Goal: Use online tool/utility: Use online tool/utility

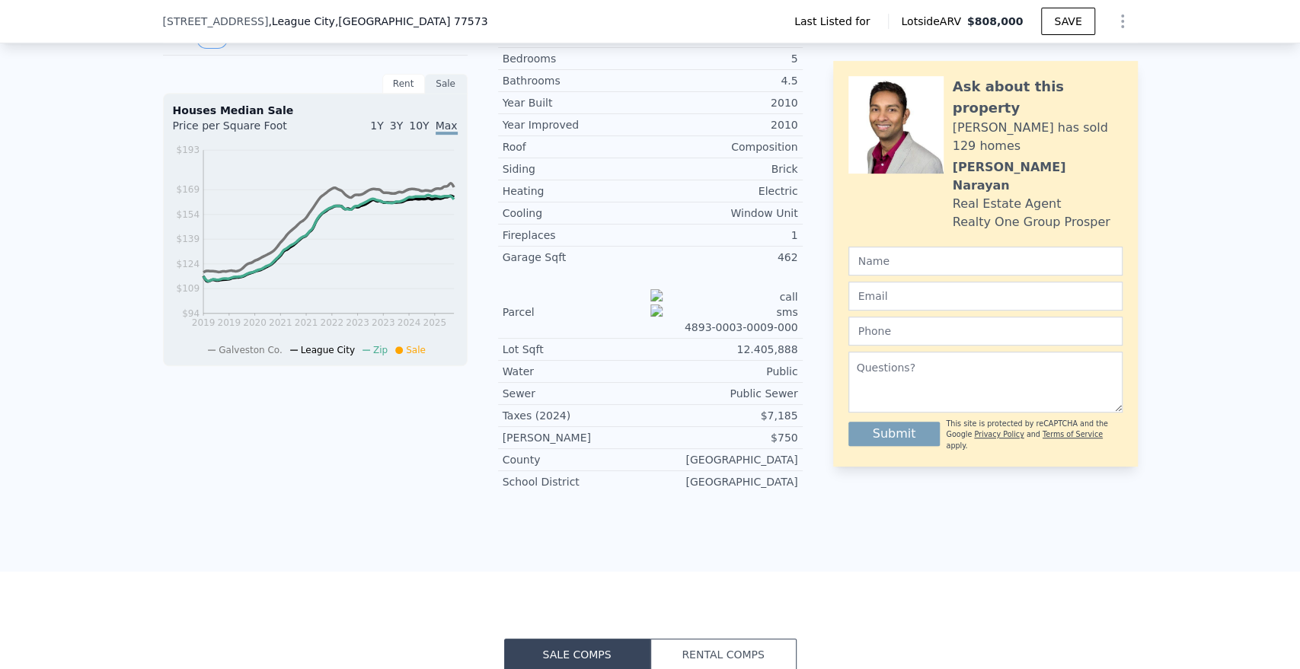
scroll to position [671, 0]
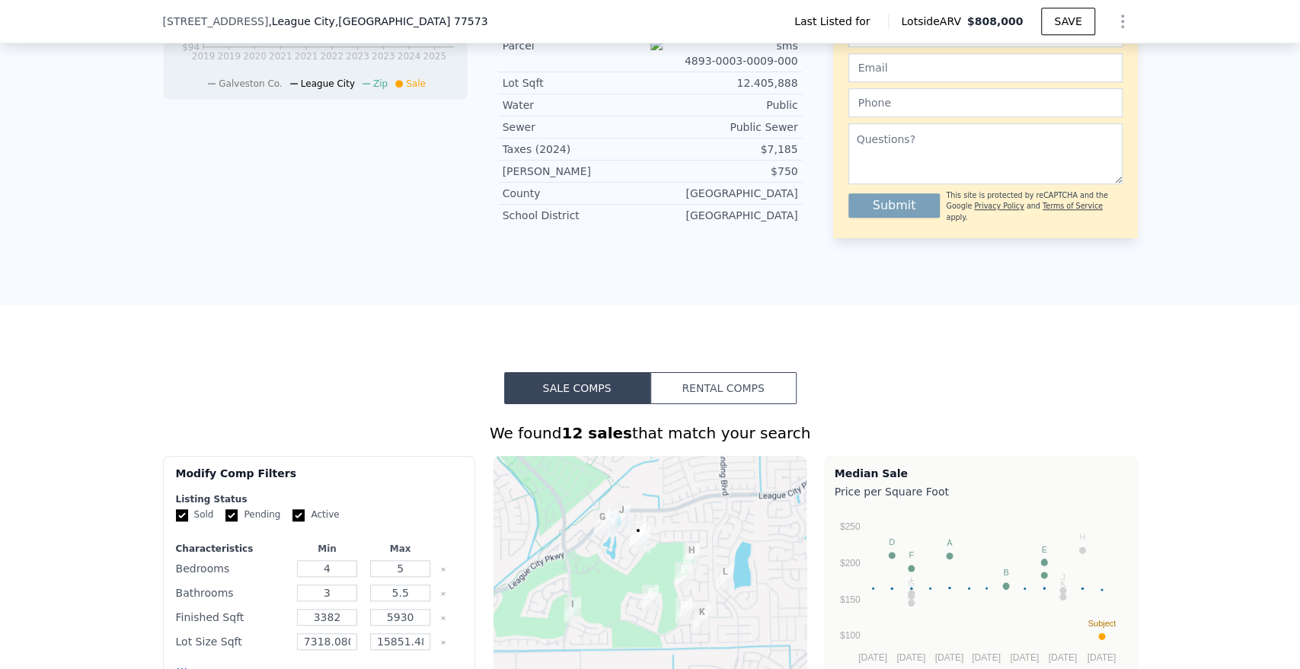
click at [711, 372] on button "Rental Comps" at bounding box center [723, 388] width 146 height 32
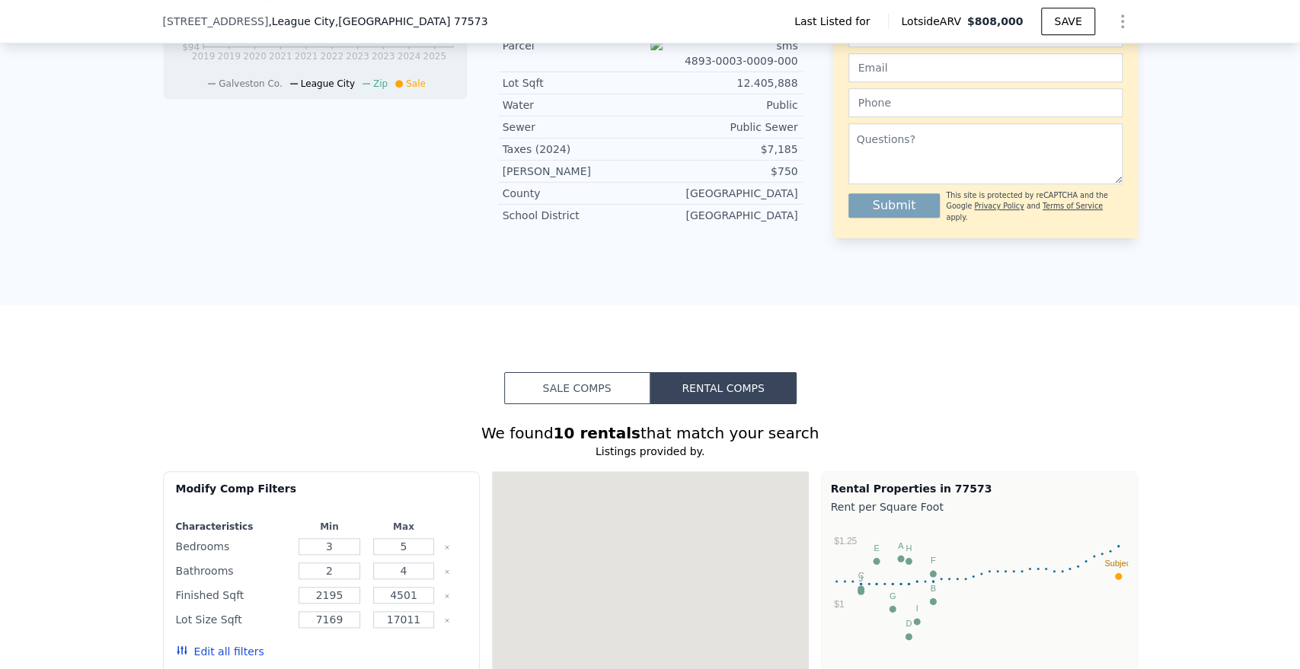
type input "3562"
type input "10015"
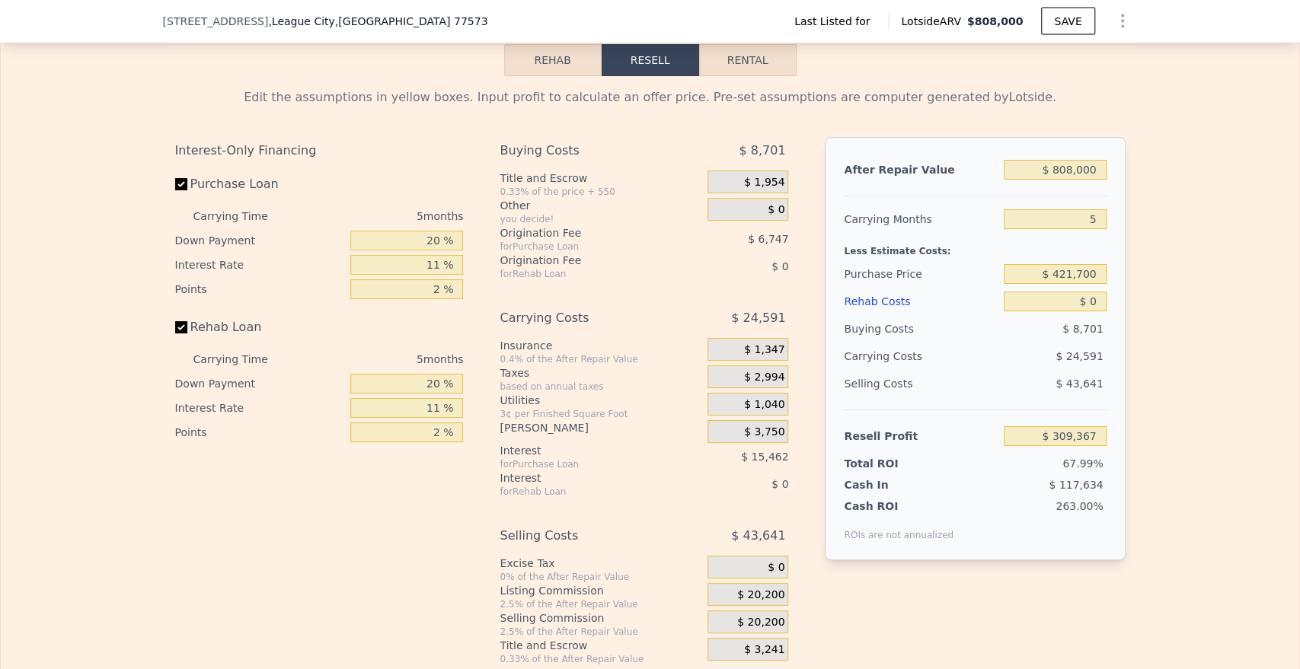
scroll to position [1771, 0]
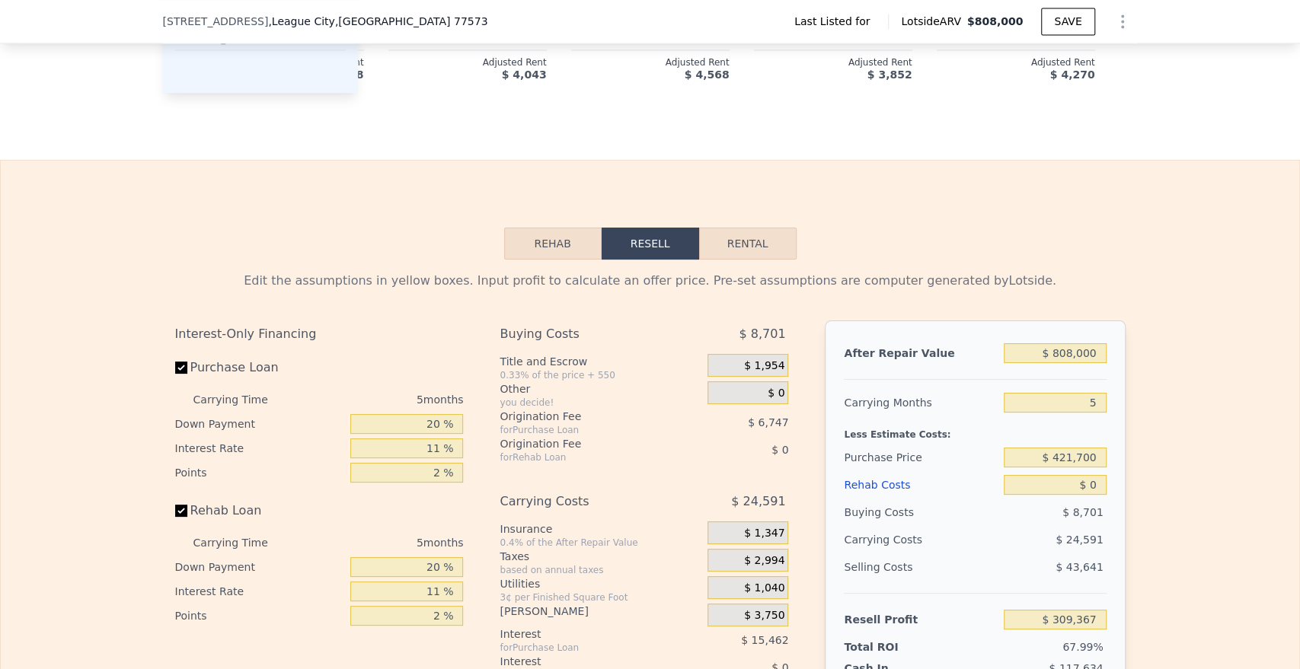
click at [776, 255] on button "Rental" at bounding box center [747, 244] width 97 height 32
select select "30"
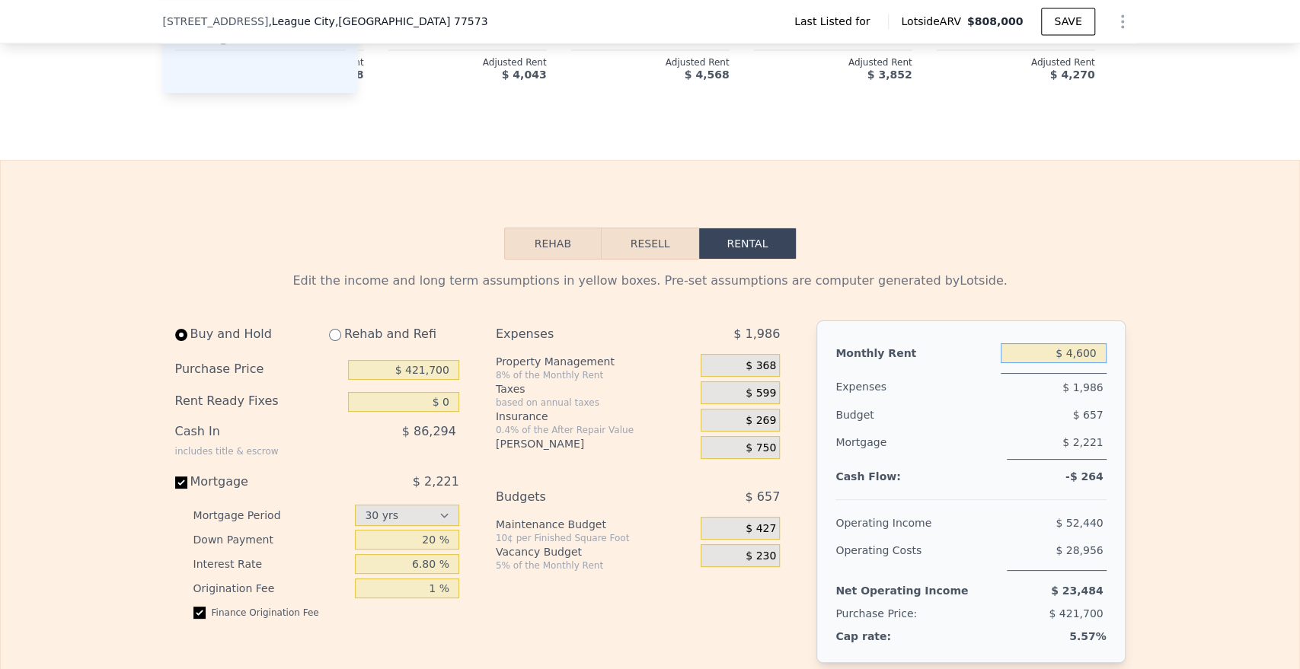
click at [1061, 354] on input "$ 4,600" at bounding box center [1054, 353] width 106 height 20
click at [1072, 363] on input "$ 4,600" at bounding box center [1054, 353] width 106 height 20
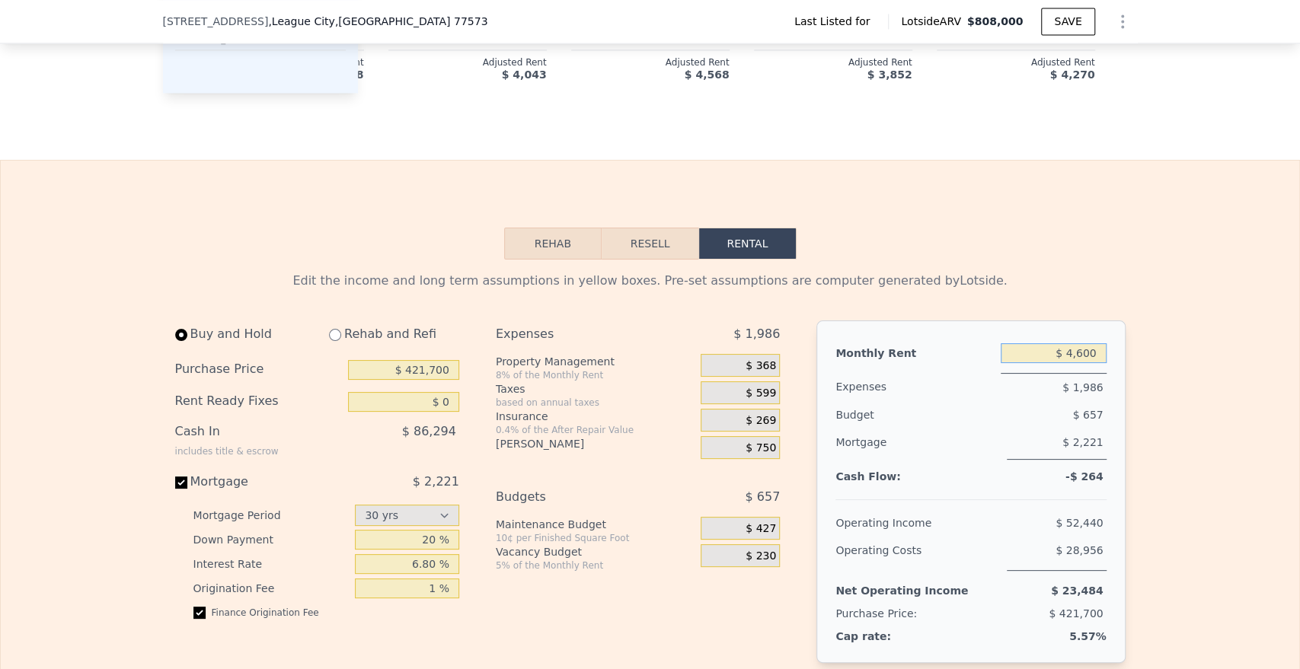
click at [1089, 363] on input "$ 4,600" at bounding box center [1054, 353] width 106 height 20
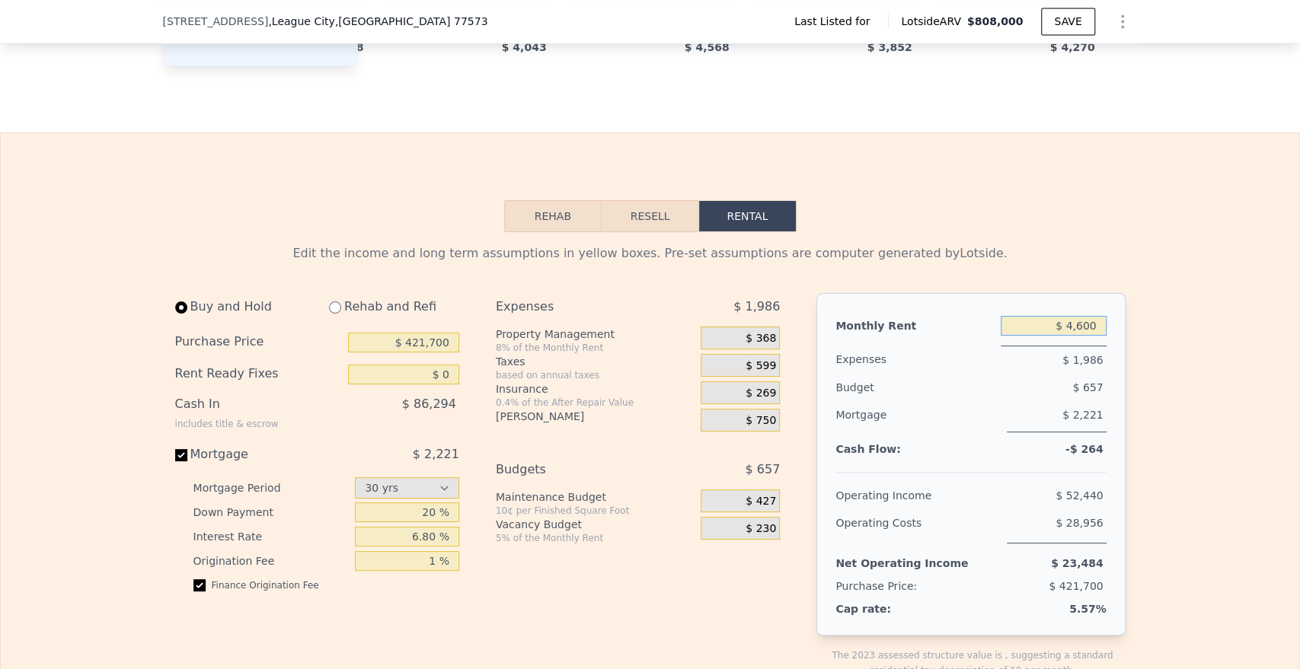
scroll to position [1856, 0]
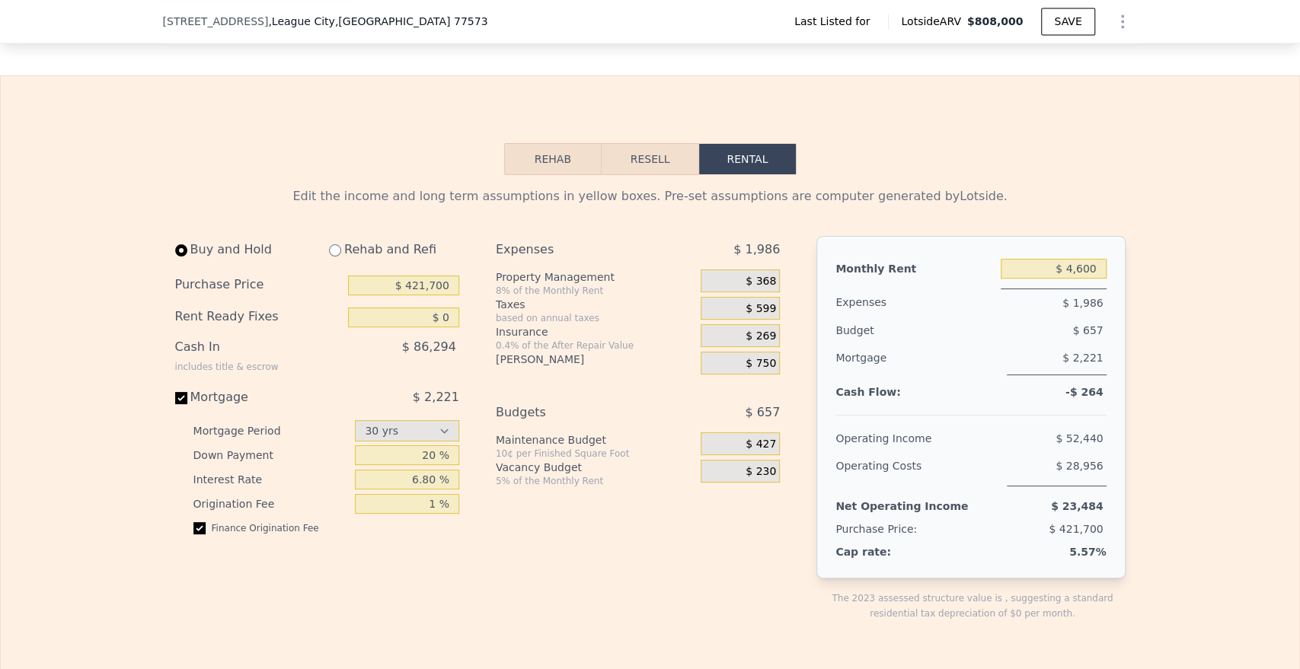
click at [755, 369] on span "$ 750" at bounding box center [761, 364] width 30 height 14
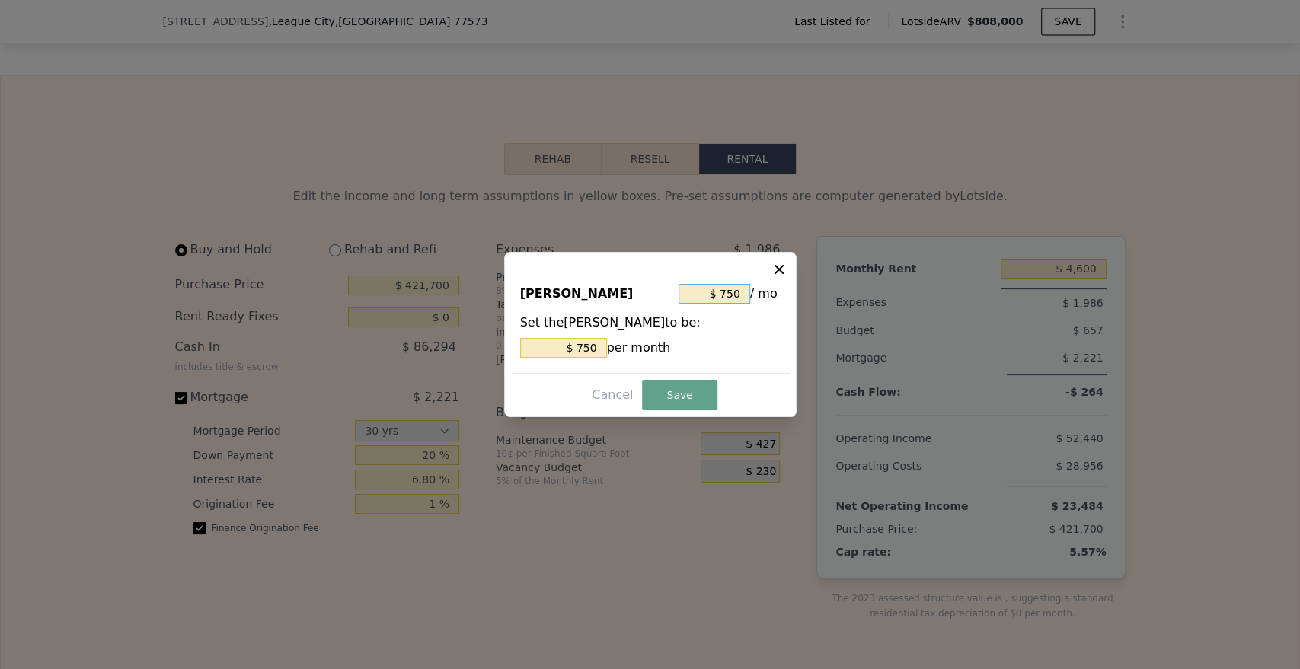
click at [716, 290] on input "$ 750" at bounding box center [715, 294] width 72 height 20
click at [719, 290] on input "$ 750" at bounding box center [715, 294] width 72 height 20
click at [730, 291] on input "$ 750" at bounding box center [715, 294] width 72 height 20
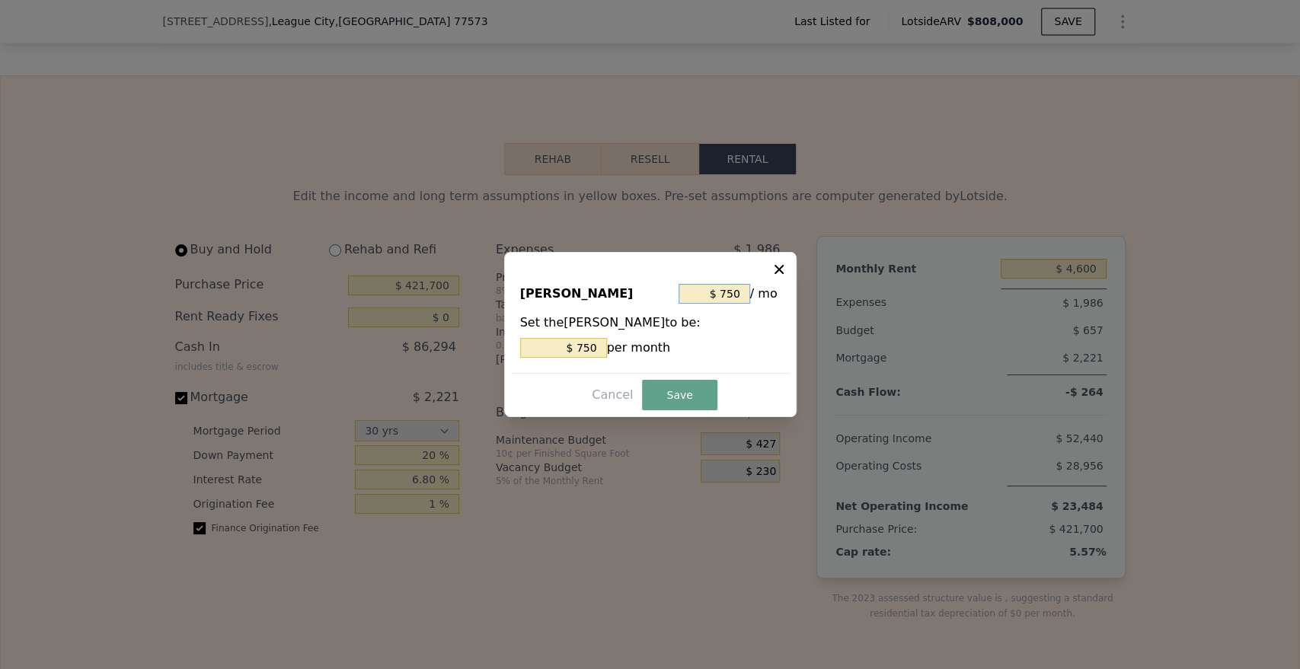
type input "$ 6"
type input "$ 61"
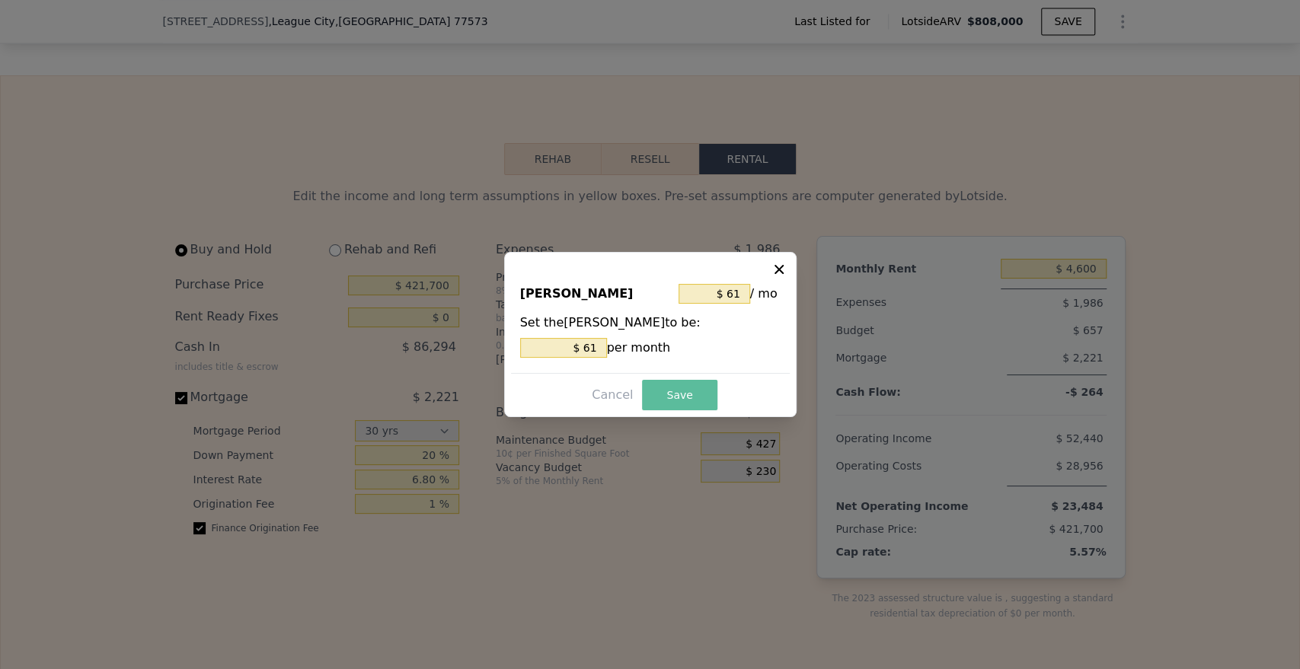
click at [707, 382] on button "Save" at bounding box center [679, 395] width 75 height 30
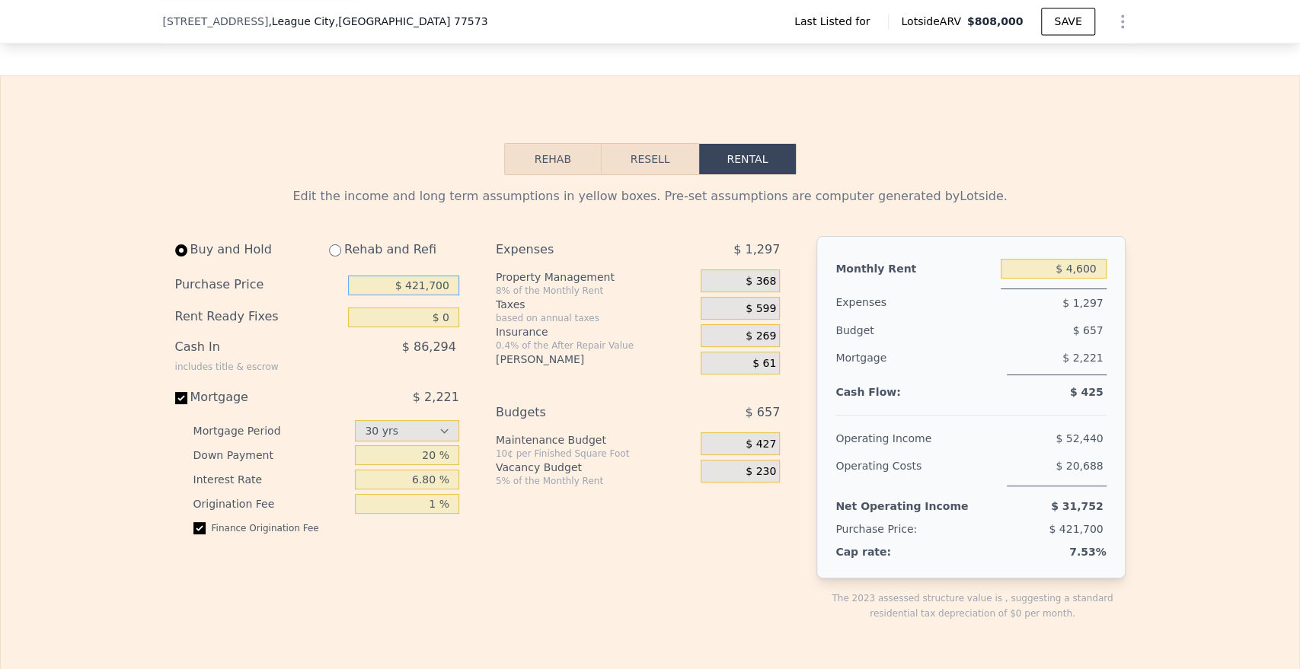
click at [433, 285] on input "$ 421,700" at bounding box center [403, 286] width 111 height 20
click at [1072, 268] on input "$ 4,600" at bounding box center [1054, 269] width 106 height 20
click at [441, 270] on div "Buy and Hold Rehab and Refi" at bounding box center [317, 253] width 284 height 34
click at [439, 294] on input "$ 550,000" at bounding box center [403, 286] width 111 height 20
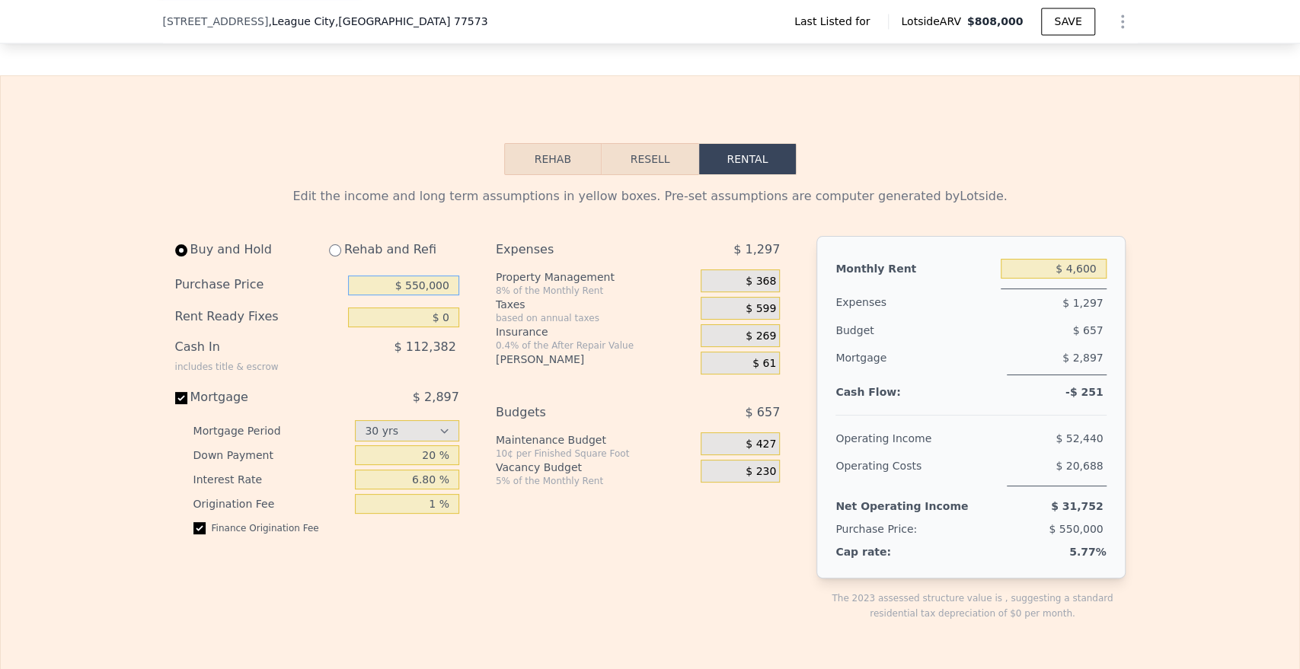
click at [439, 294] on input "$ 550,000" at bounding box center [403, 286] width 111 height 20
type input "$ 600,000"
type input "4501"
type input "17011"
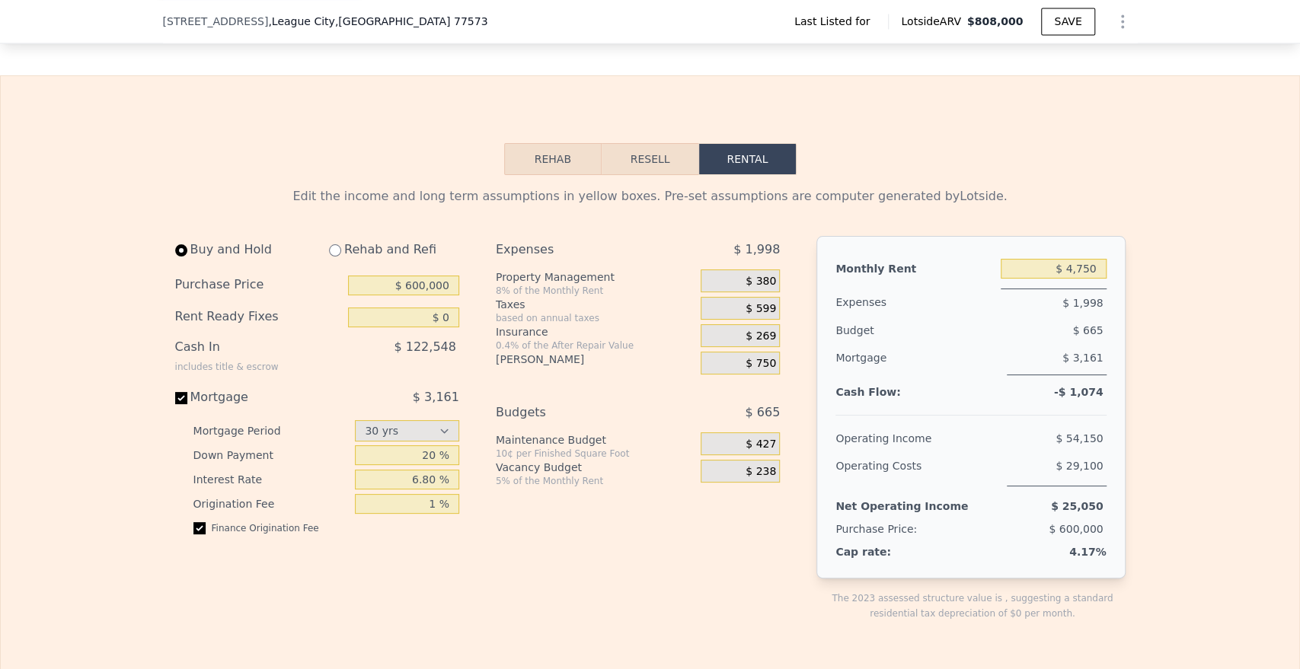
click at [713, 529] on div "Expenses $ 1,998 Property Management 8% of the Monthly Rent $ 380 Taxes based o…" at bounding box center [644, 441] width 296 height 410
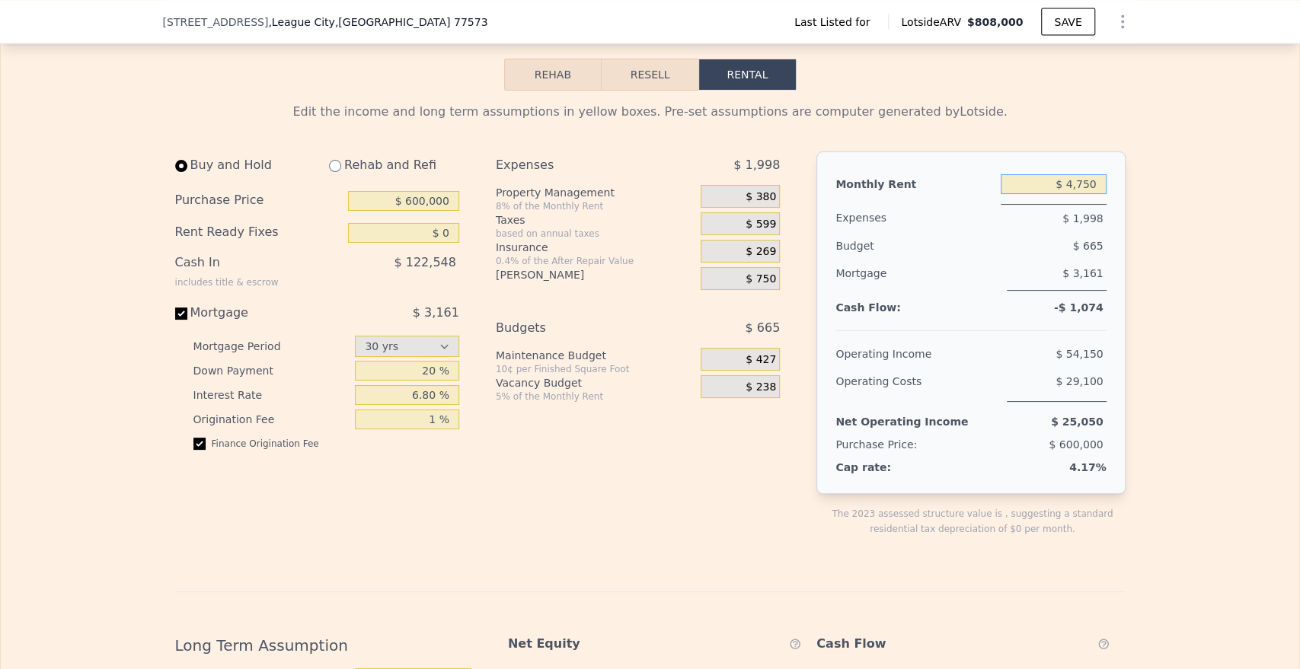
click at [1078, 189] on input "$ 4,750" at bounding box center [1054, 184] width 106 height 20
type input "$ 4,600"
click at [426, 207] on input "$ 600,000" at bounding box center [403, 201] width 111 height 20
type input "$ 550,000"
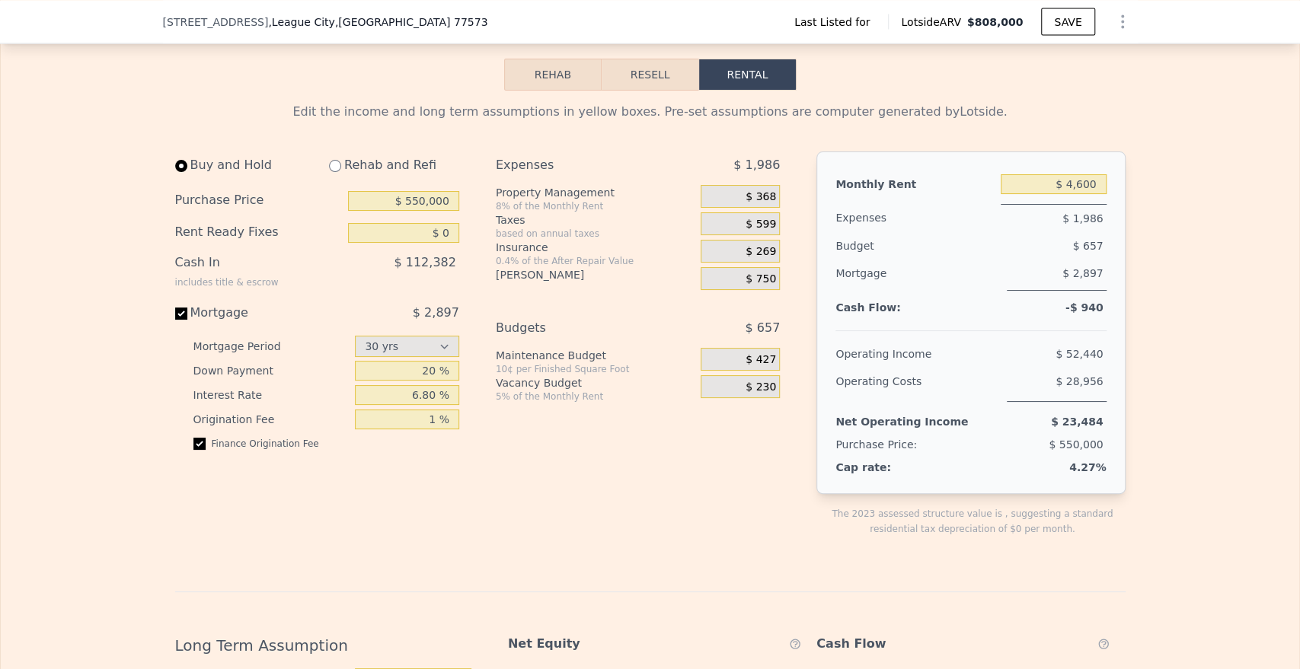
click at [755, 279] on div "$ 750" at bounding box center [740, 278] width 79 height 23
type input "$ 4,750"
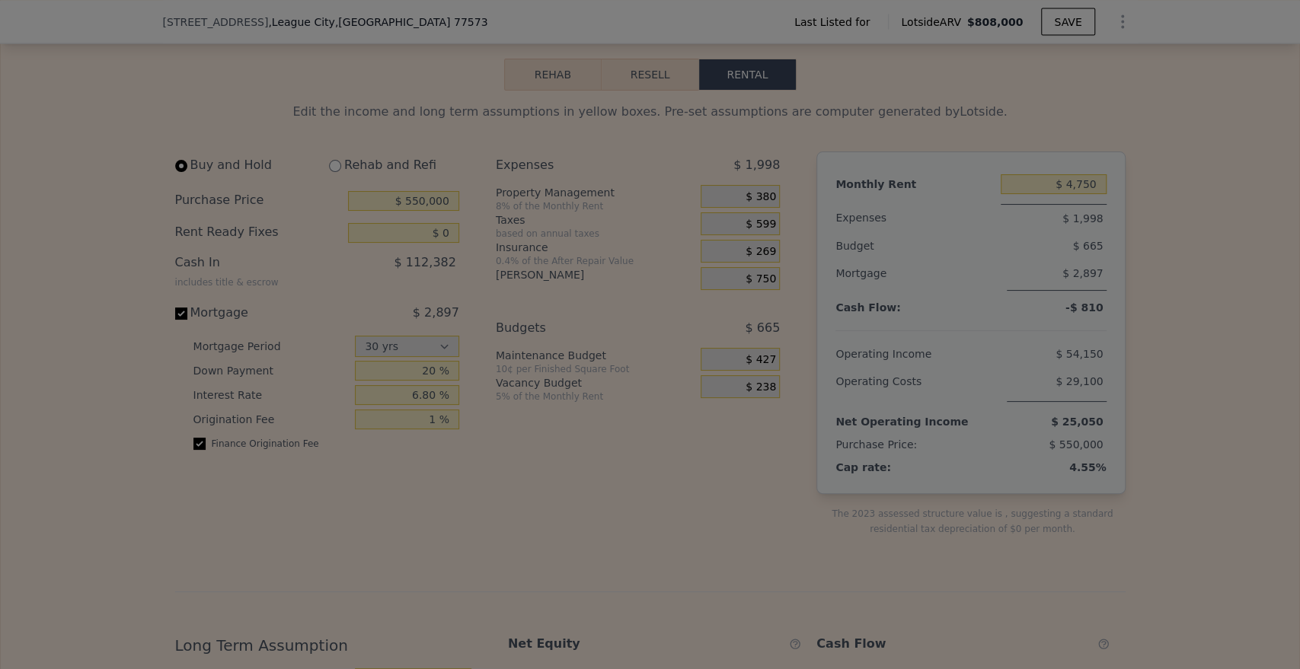
click at [733, 296] on input "$ 750" at bounding box center [711, 295] width 68 height 19
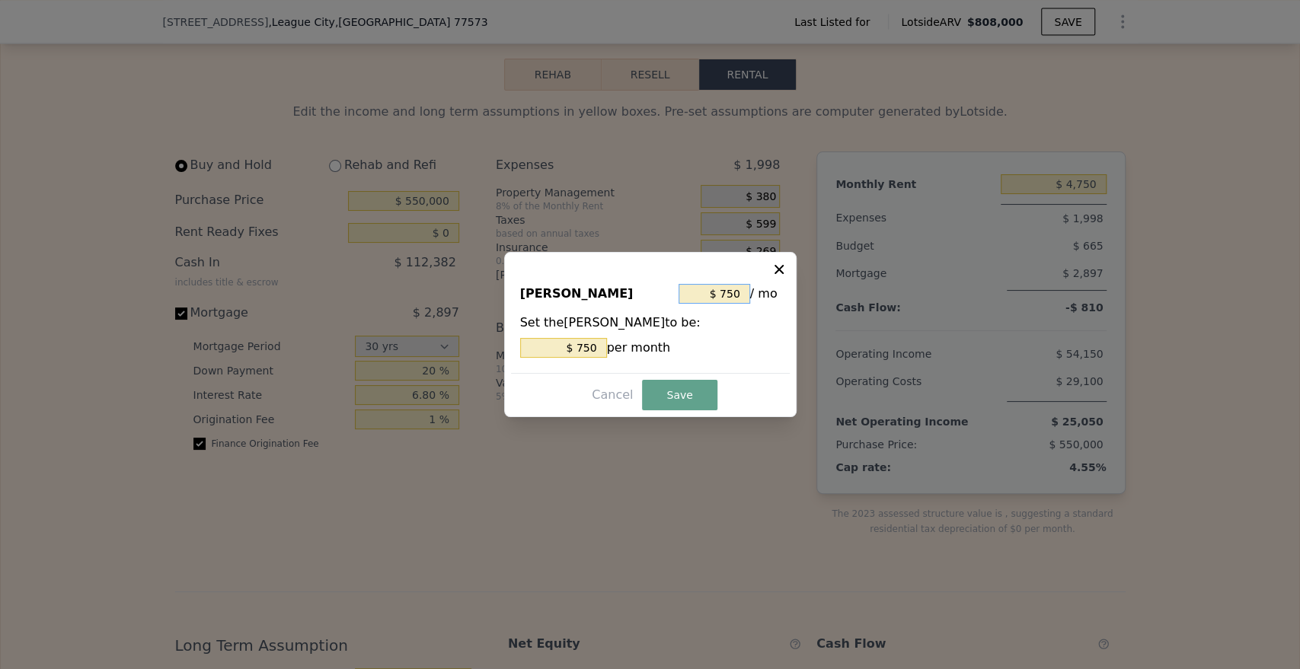
click at [733, 296] on input "$ 750" at bounding box center [715, 294] width 72 height 20
type input "$ 61"
drag, startPoint x: 686, startPoint y: 369, endPoint x: 681, endPoint y: 394, distance: 26.4
click at [686, 370] on div "[PERSON_NAME] $ 61 / mo Set the [PERSON_NAME] to be: $ 750 per month" at bounding box center [650, 322] width 279 height 102
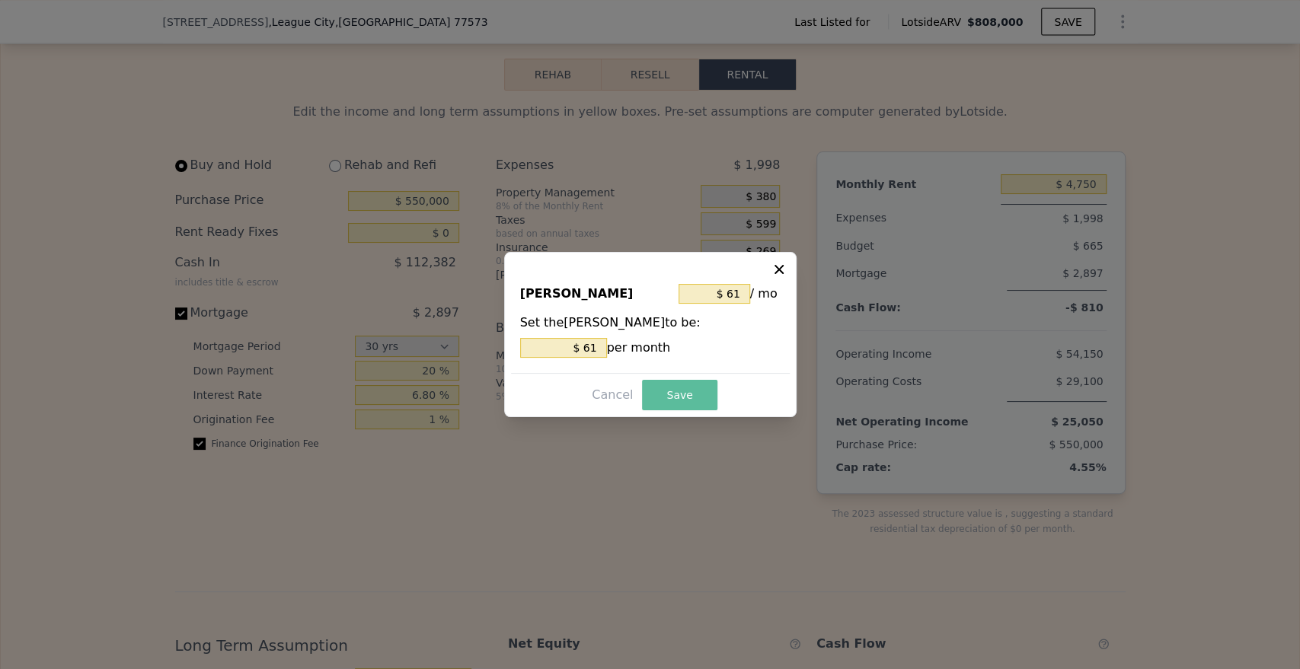
type input "$ 61"
click at [681, 394] on button "Save" at bounding box center [679, 395] width 75 height 30
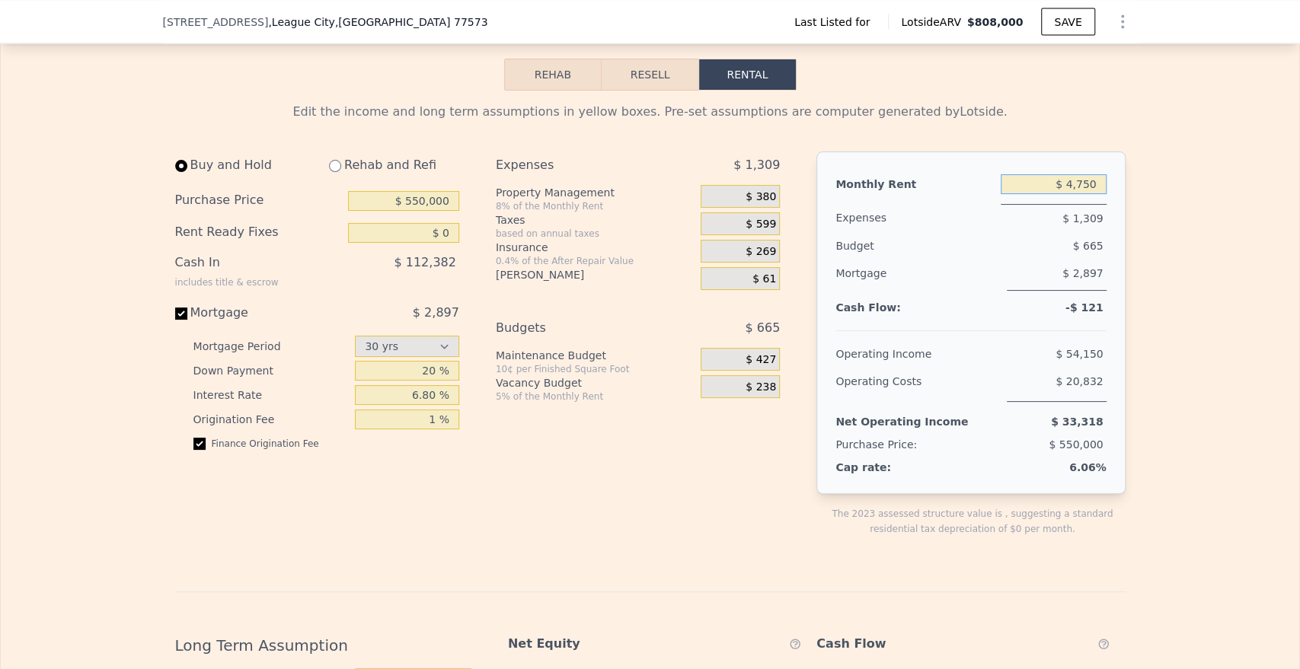
click at [1084, 187] on input "$ 4,750" at bounding box center [1054, 184] width 106 height 20
drag, startPoint x: 426, startPoint y: 188, endPoint x: 426, endPoint y: 209, distance: 20.6
click at [427, 185] on div "Buy and Hold Rehab and Refi" at bounding box center [317, 169] width 284 height 34
click at [431, 209] on input "$ 550,000" at bounding box center [403, 201] width 111 height 20
click at [746, 232] on span "$ 599" at bounding box center [761, 225] width 30 height 14
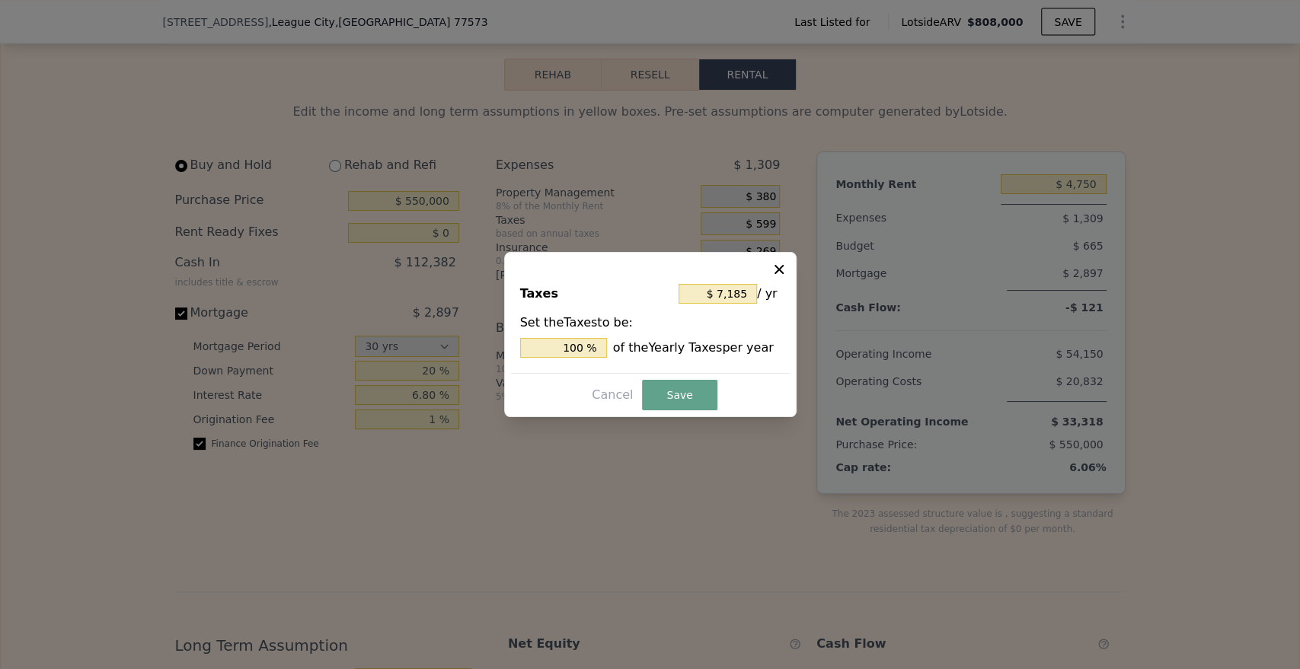
click at [858, 229] on div at bounding box center [650, 334] width 1300 height 669
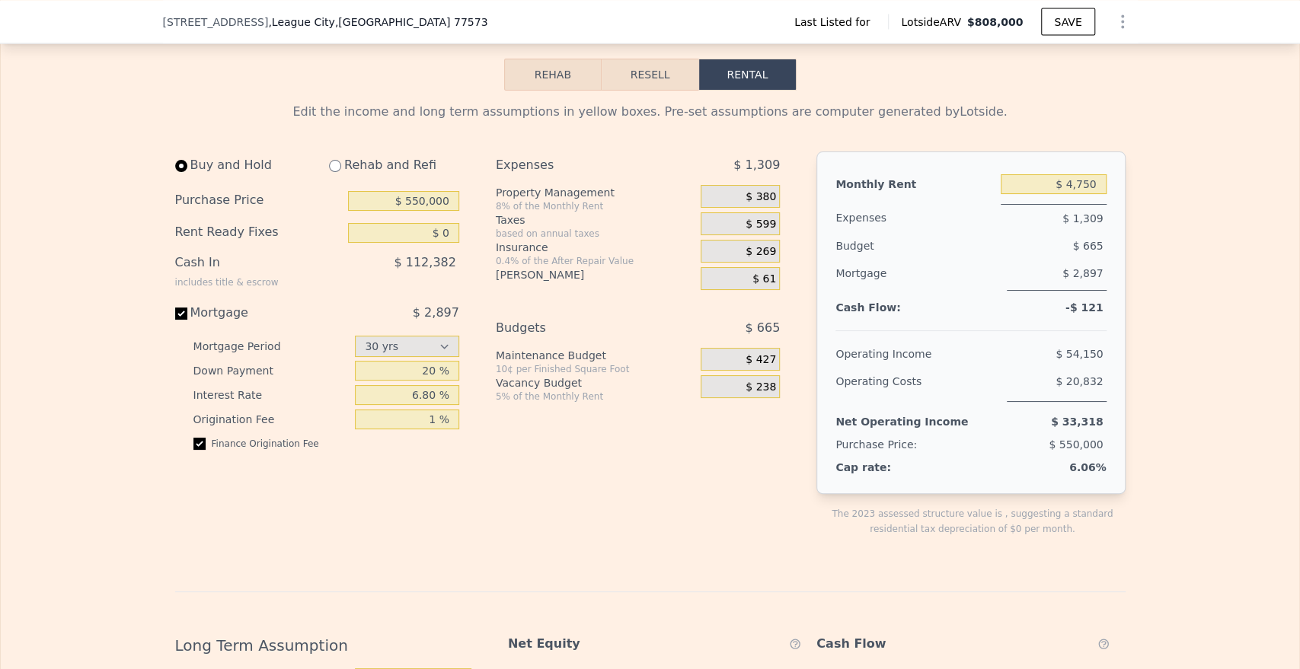
click at [763, 255] on span "$ 269" at bounding box center [761, 252] width 30 height 14
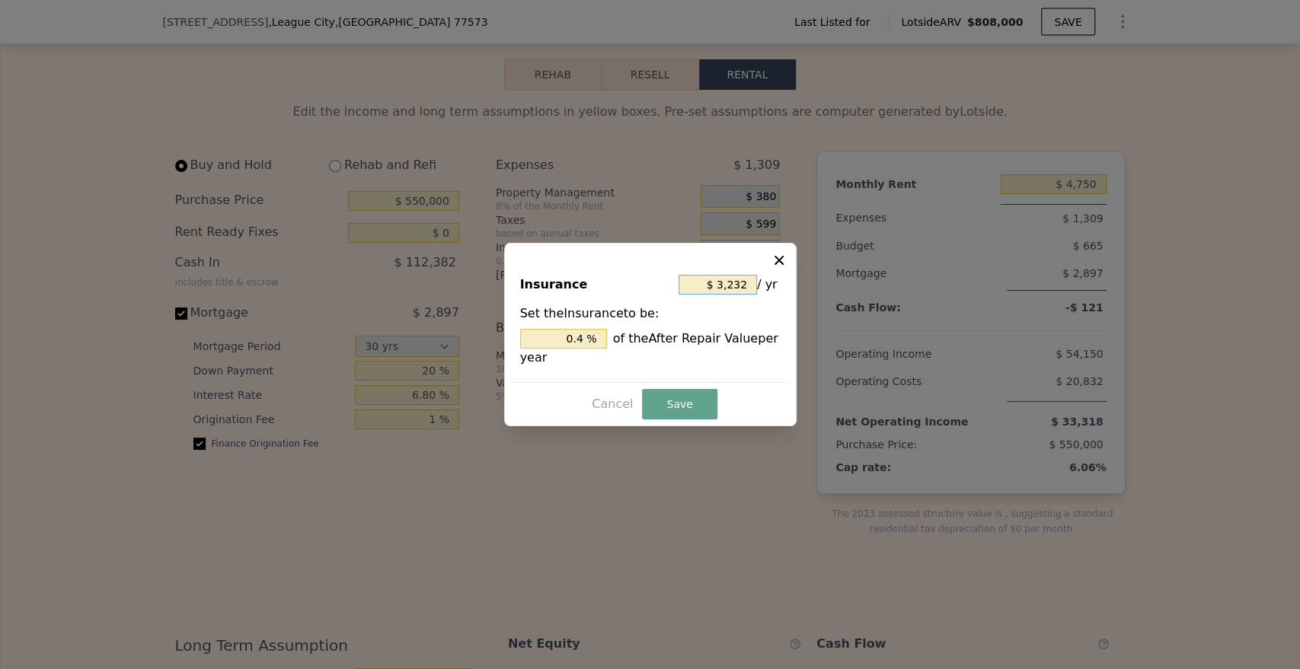
click at [725, 283] on input "$ 3,232" at bounding box center [718, 285] width 78 height 20
type input "$ 5"
type input "0.001 %"
type input "$ 50"
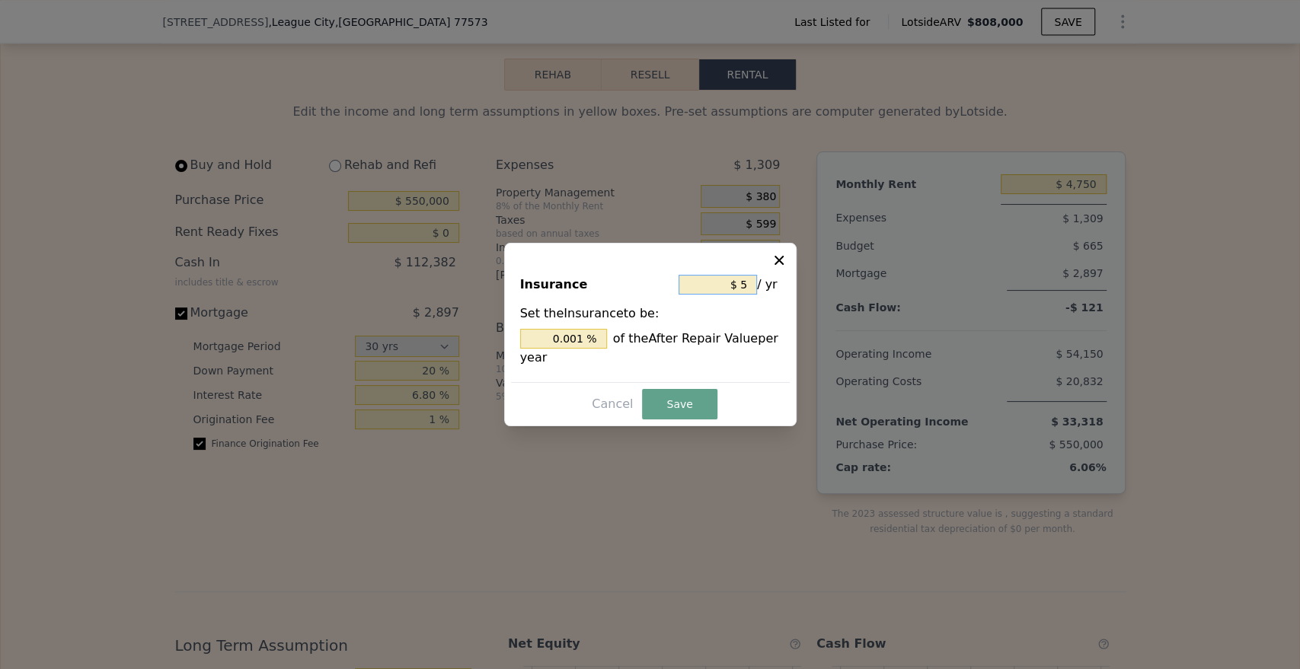
type input "0.006 %"
type input "$ 500"
type input "0.062 %"
type input "$ 5,000"
type input "0.619 %"
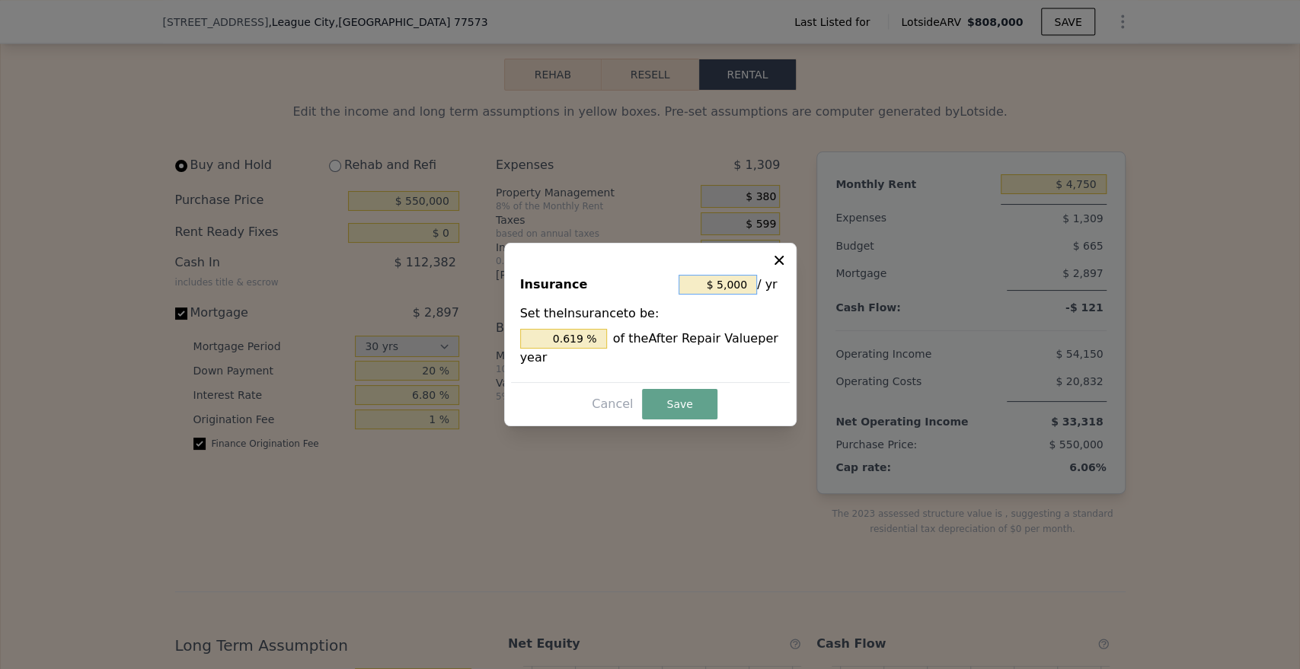
type input "$ 5,000"
click at [678, 404] on button "Save" at bounding box center [679, 404] width 75 height 30
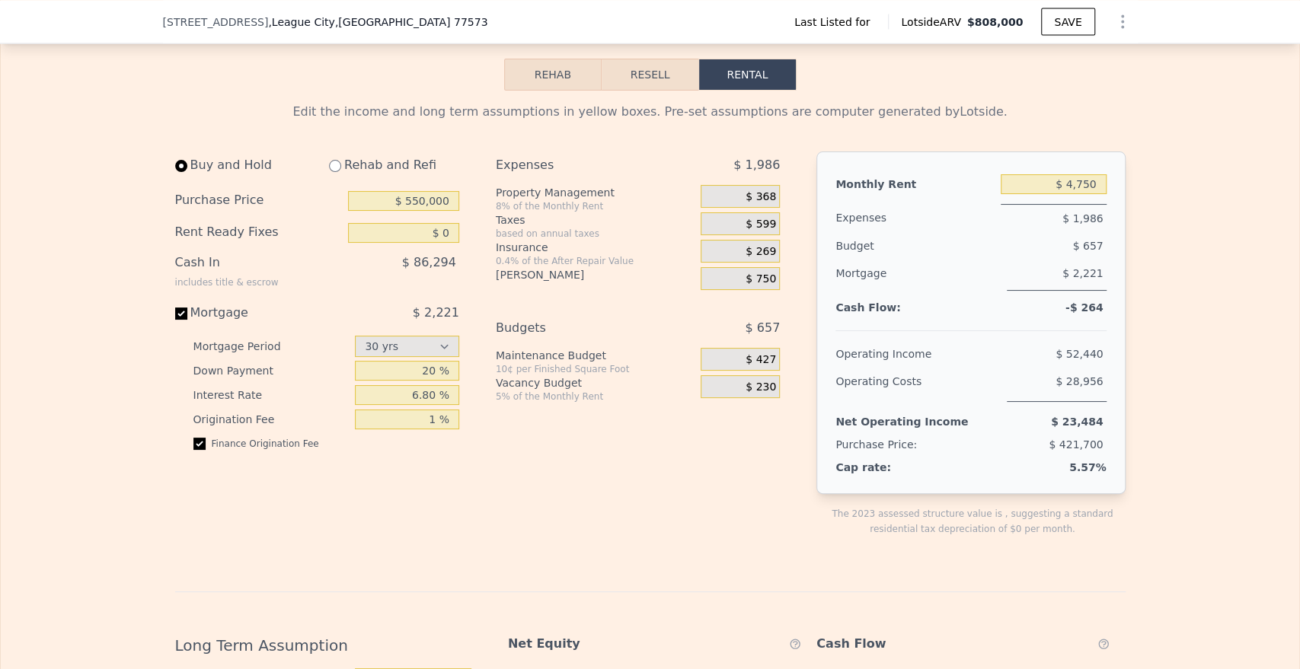
type input "3562"
type input "10015"
type input "$ 4,600"
click at [1087, 193] on input "$ 4,600" at bounding box center [1054, 184] width 106 height 20
click at [421, 206] on input "$ 550,000" at bounding box center [403, 201] width 111 height 20
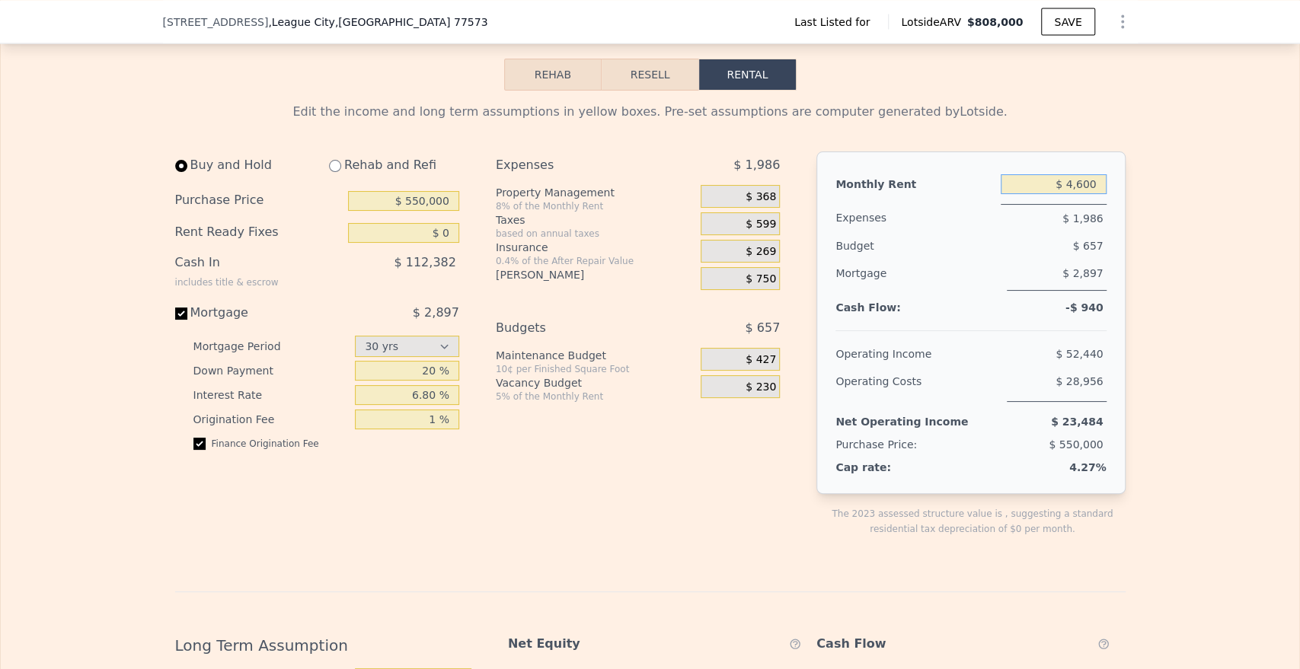
click at [1074, 192] on input "$ 4,600" at bounding box center [1054, 184] width 106 height 20
click at [755, 286] on span "$ 750" at bounding box center [761, 280] width 30 height 14
click at [744, 290] on div "$ 750" at bounding box center [740, 278] width 79 height 23
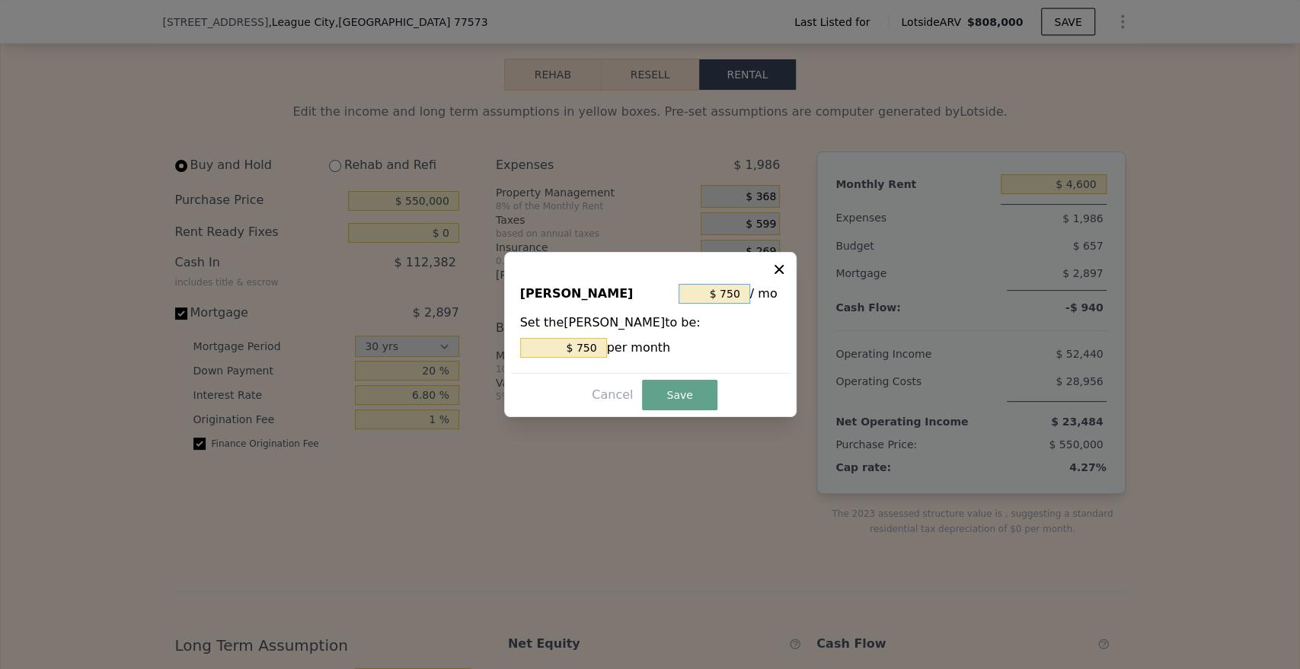
click at [718, 294] on input "$ 750" at bounding box center [715, 294] width 72 height 20
click at [718, 293] on input "$ 750" at bounding box center [715, 294] width 72 height 20
click at [733, 293] on input "$ 750" at bounding box center [715, 294] width 72 height 20
type input "$ 6"
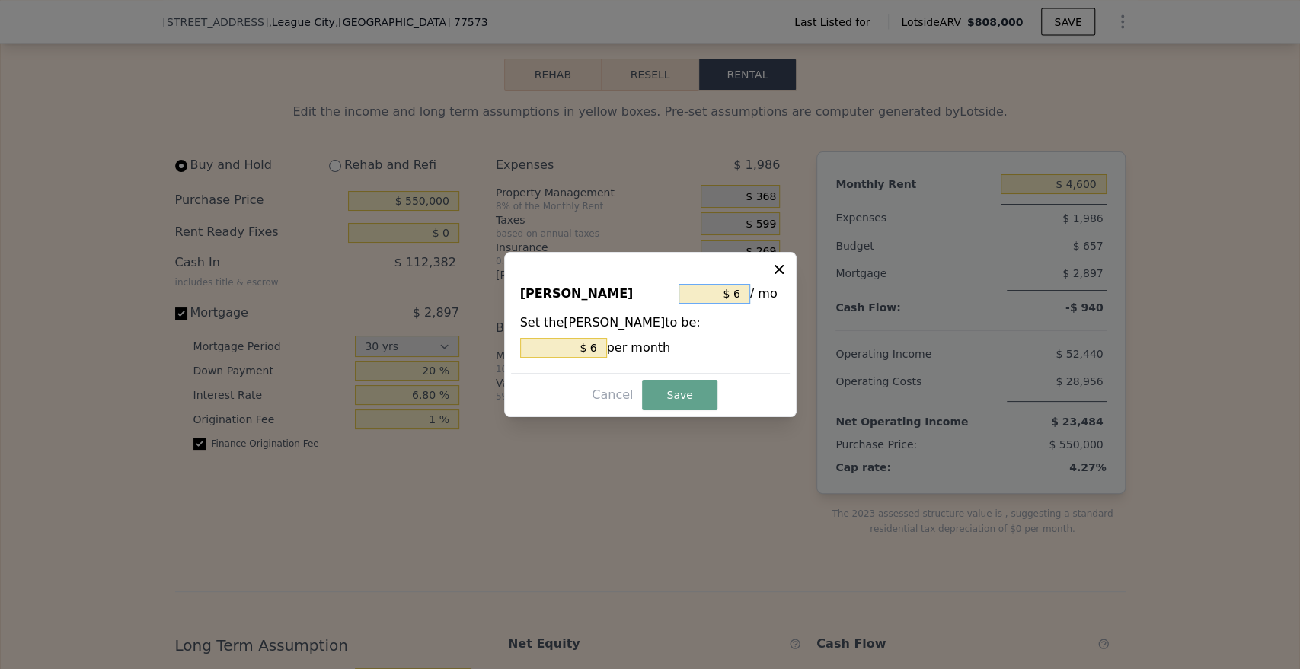
type input "$ 6"
type input "$ 61"
click at [704, 398] on button "Save" at bounding box center [679, 395] width 75 height 30
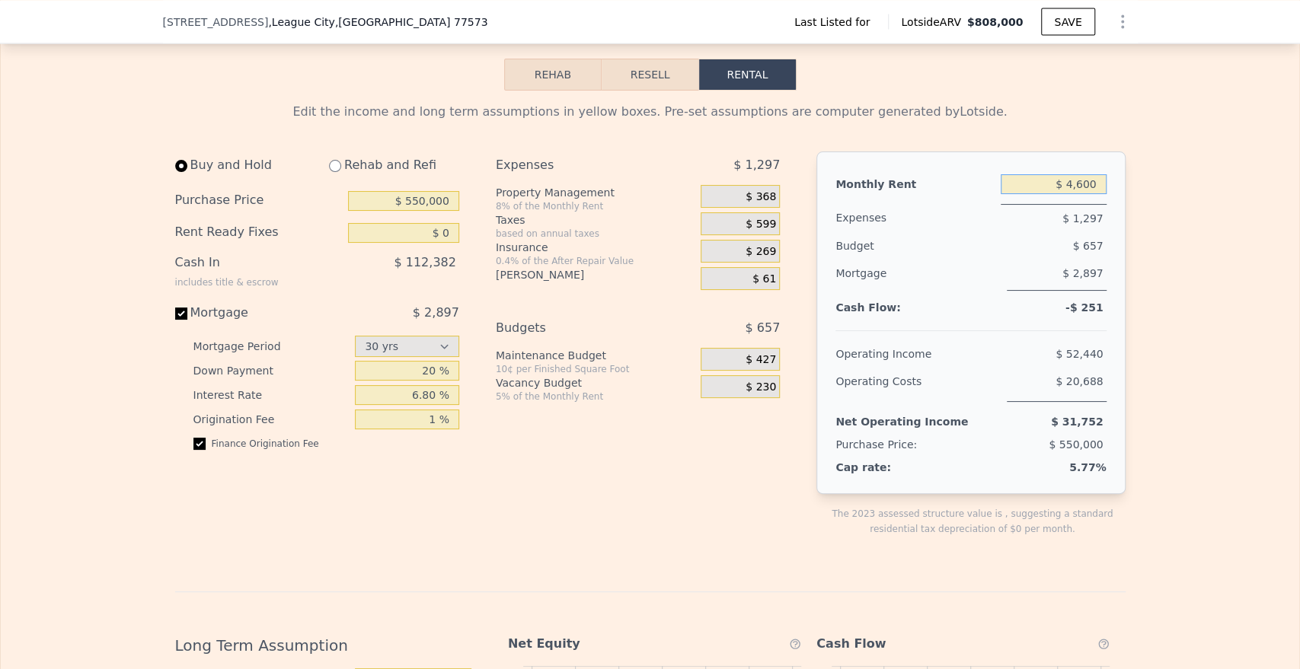
click at [1078, 194] on input "$ 4,600" at bounding box center [1054, 184] width 106 height 20
click at [414, 210] on input "$ 550,000" at bounding box center [403, 201] width 111 height 20
drag, startPoint x: 813, startPoint y: 444, endPoint x: 916, endPoint y: 493, distance: 114.5
click at [816, 444] on div "Monthly Rent $ 4,600 Expenses $ 1,297 Budget $ 657 Mortgage $ 2,897 Cash Flow: …" at bounding box center [970, 323] width 308 height 343
click at [704, 528] on div "Expenses $ 1,986 Property Management 8% of the Monthly Rent $ 368 Taxes based o…" at bounding box center [644, 357] width 296 height 410
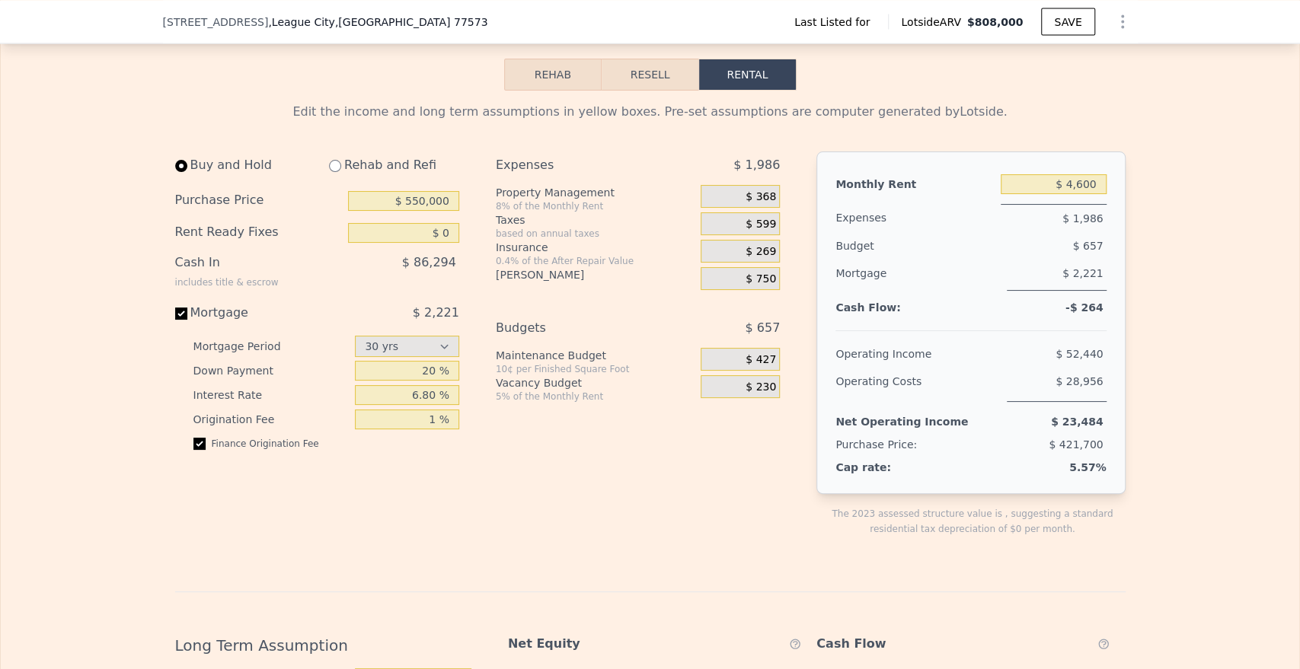
type input "4501"
type input "17011"
type input "$ 4,750"
